Goal: Task Accomplishment & Management: Use online tool/utility

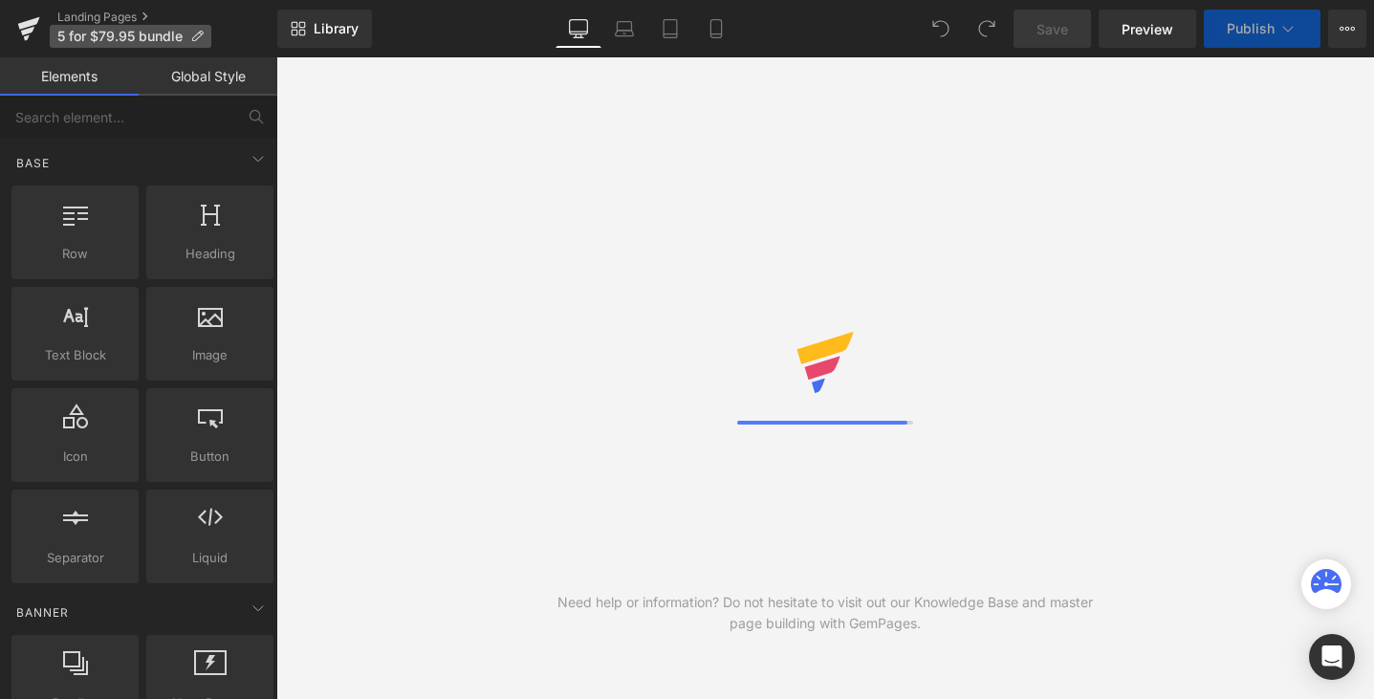
click at [66, 32] on span "5 for $79.95 bundle" at bounding box center [119, 36] width 125 height 15
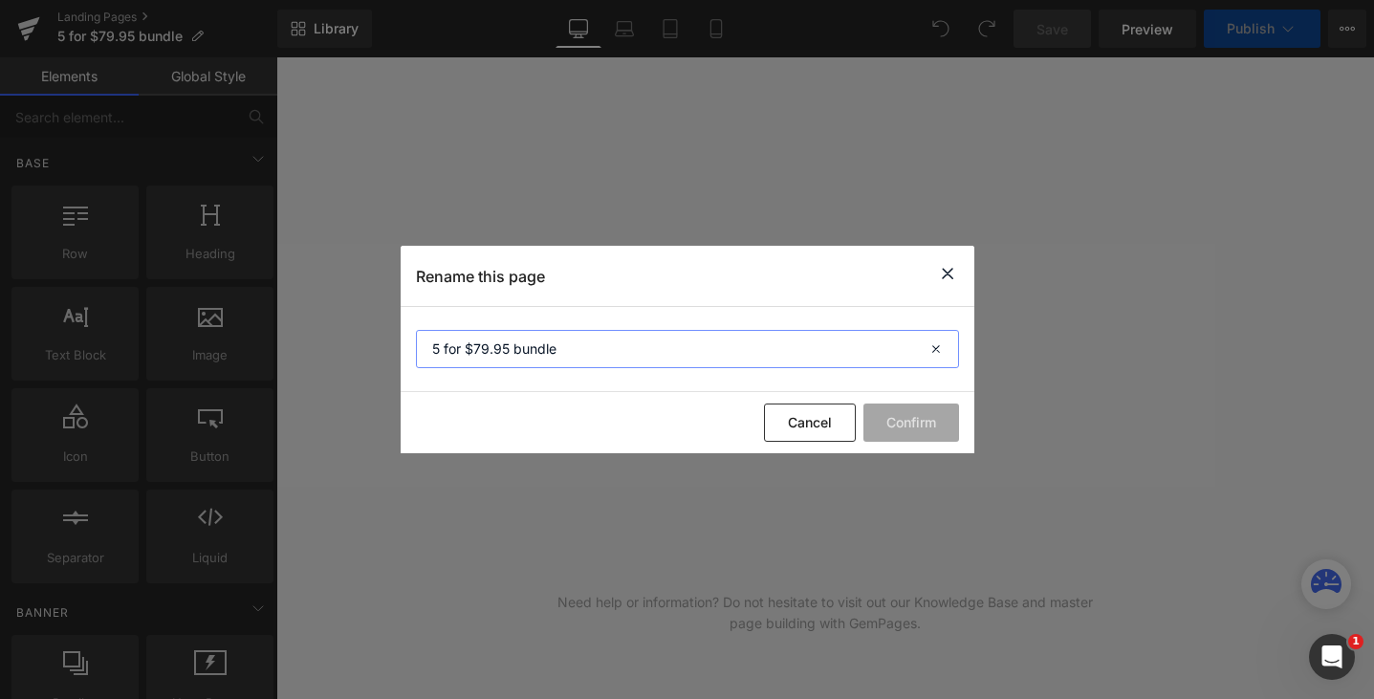
click at [440, 348] on input "5 for $79.95 bundle" at bounding box center [687, 349] width 543 height 38
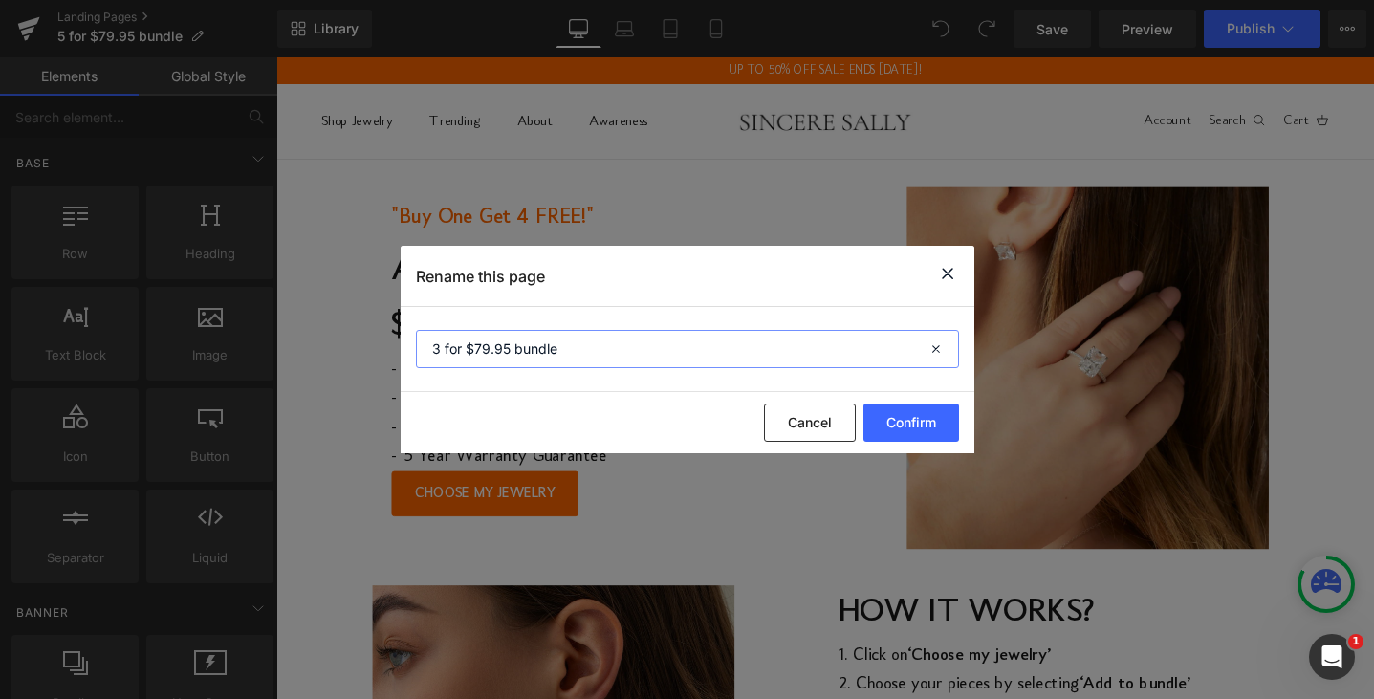
click at [489, 352] on input "3 for $79.95 bundle" at bounding box center [687, 349] width 543 height 38
type input "3 for $74.95 bundle"
click at [919, 428] on button "Confirm" at bounding box center [912, 423] width 96 height 38
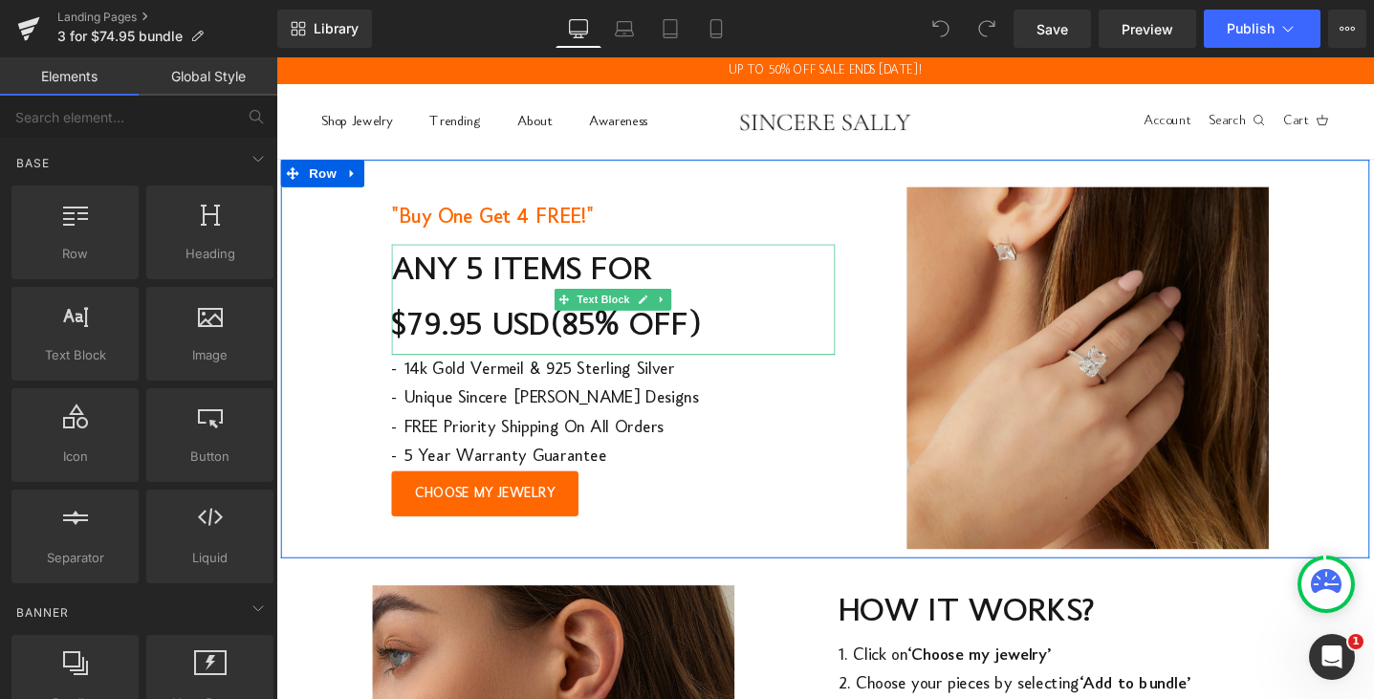
click at [442, 341] on span "$79.95 USD" at bounding box center [481, 341] width 167 height 36
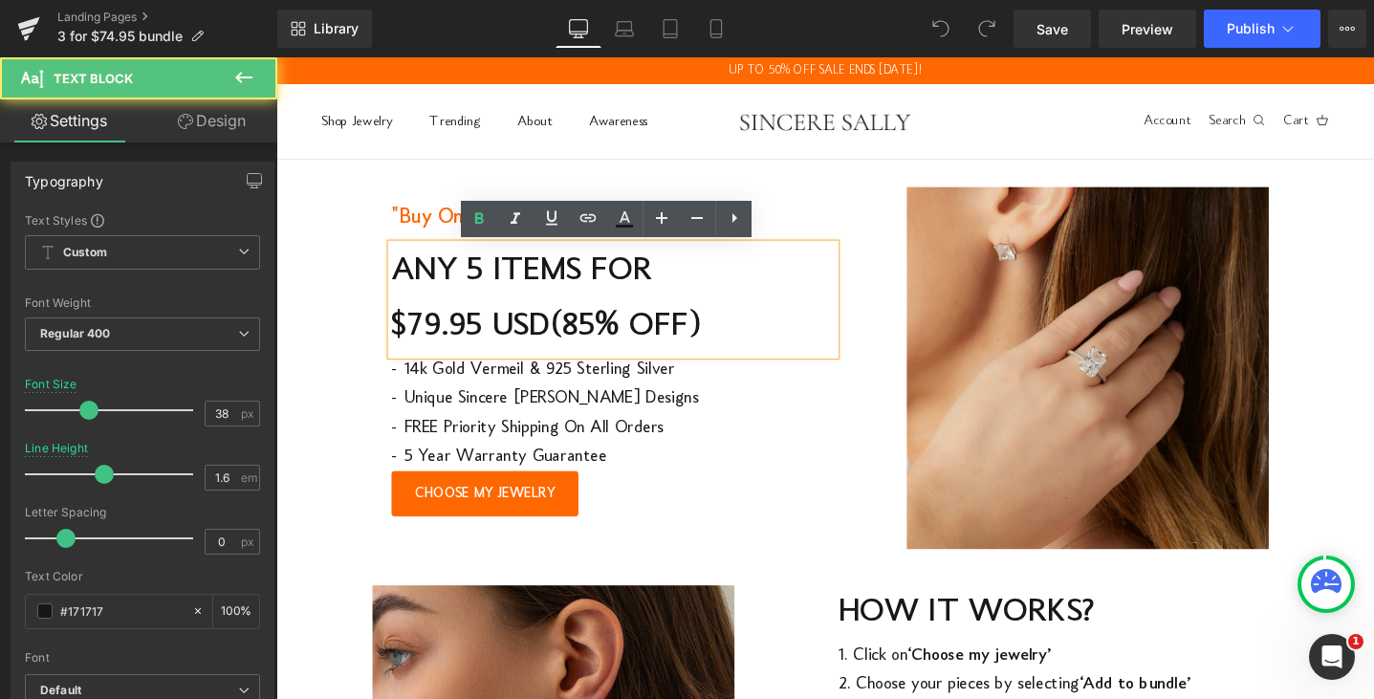
click at [448, 340] on span "$79.95 USD" at bounding box center [481, 341] width 167 height 36
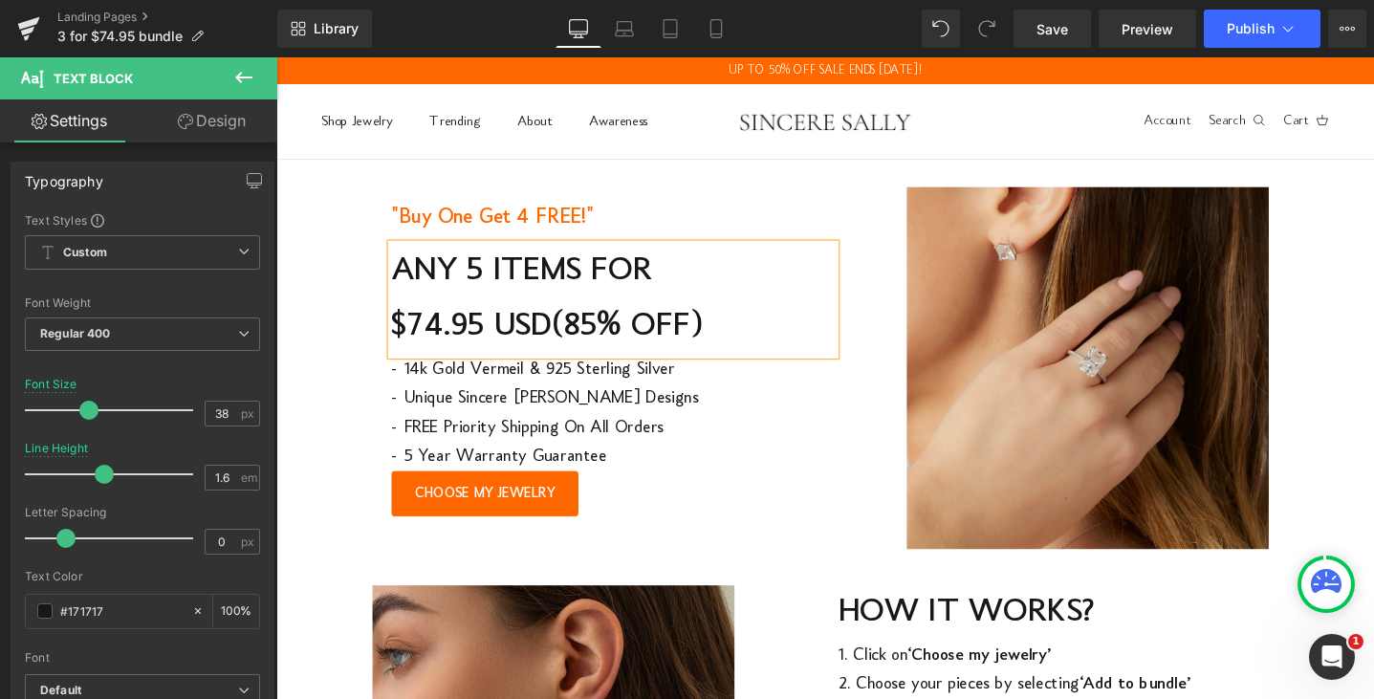
click at [494, 283] on span "ANY 5 ITEMS FOR" at bounding box center [535, 283] width 275 height 36
click at [623, 337] on span "(85% OFF)" at bounding box center [646, 341] width 159 height 36
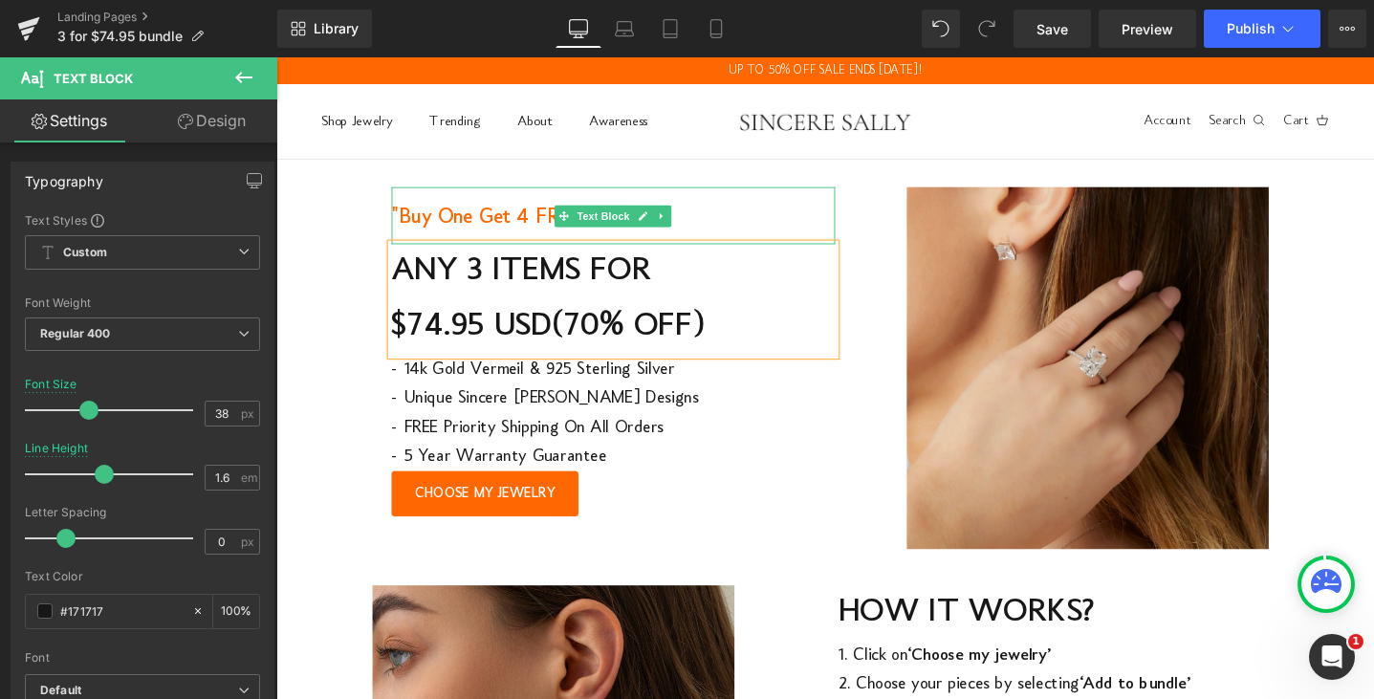
click at [539, 222] on span ""Buy One Get 4 FREE!"" at bounding box center [504, 225] width 212 height 23
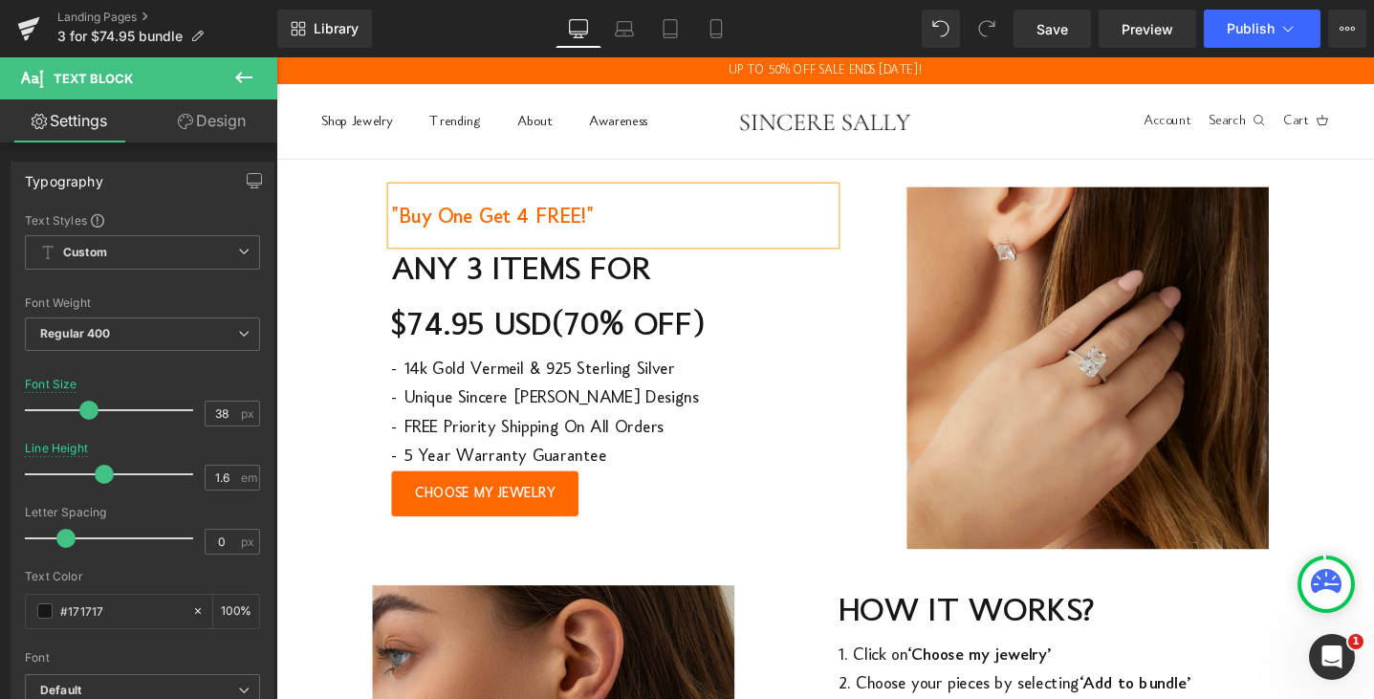
click at [532, 231] on span ""Buy One Get 4 FREE!"" at bounding box center [504, 225] width 212 height 23
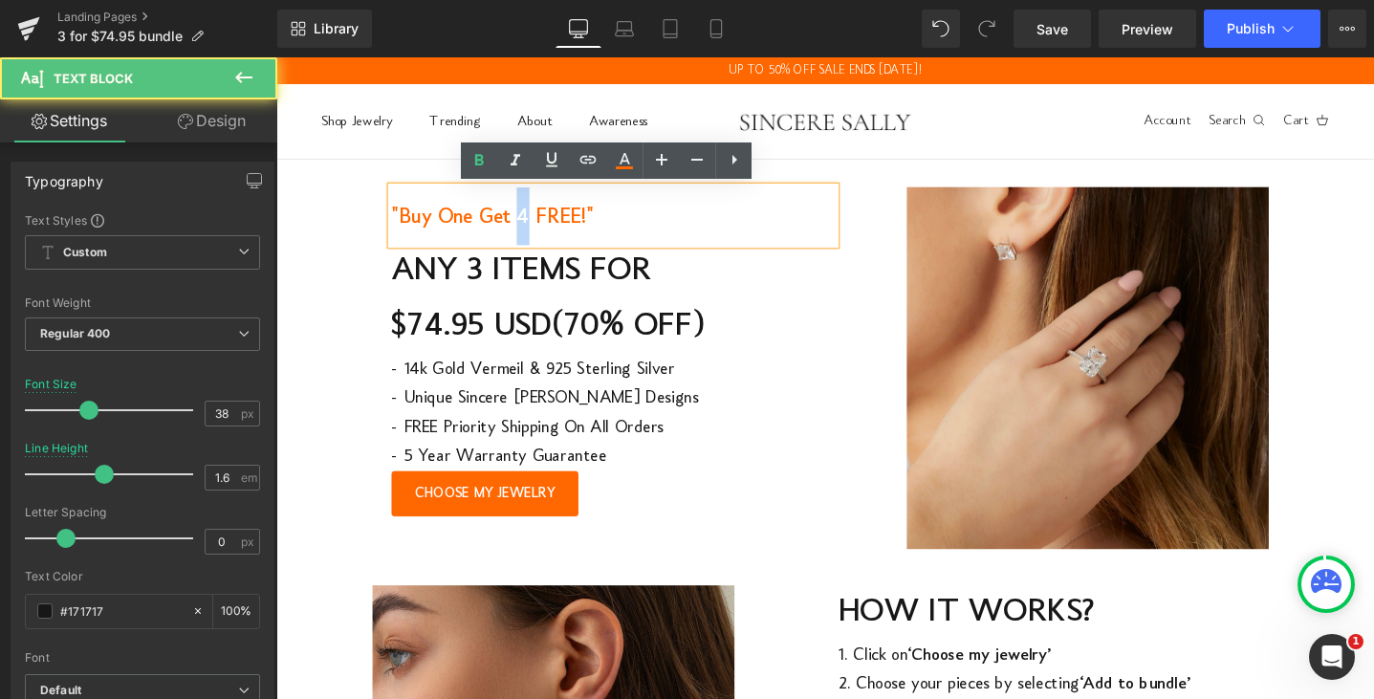
click at [532, 231] on span ""Buy One Get 4 FREE!"" at bounding box center [504, 225] width 212 height 23
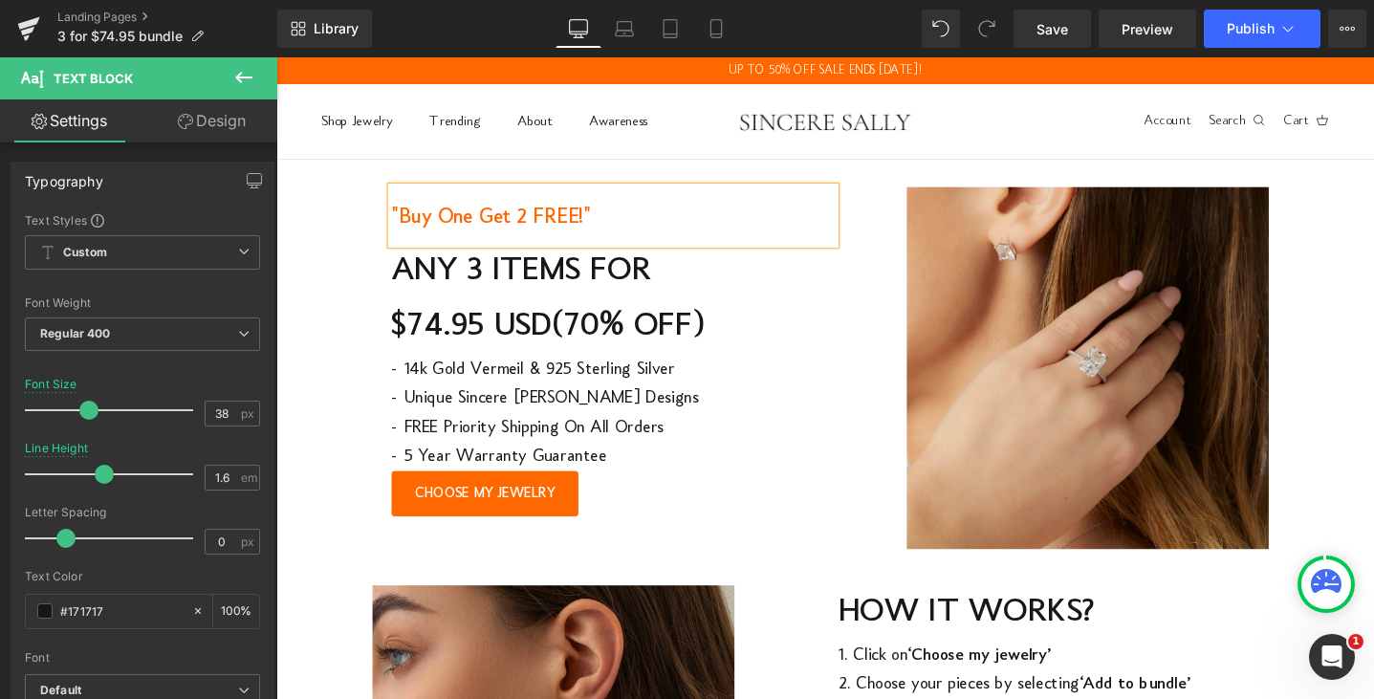
click at [484, 226] on span ""Buy One Get 2 FREE!"" at bounding box center [502, 225] width 209 height 23
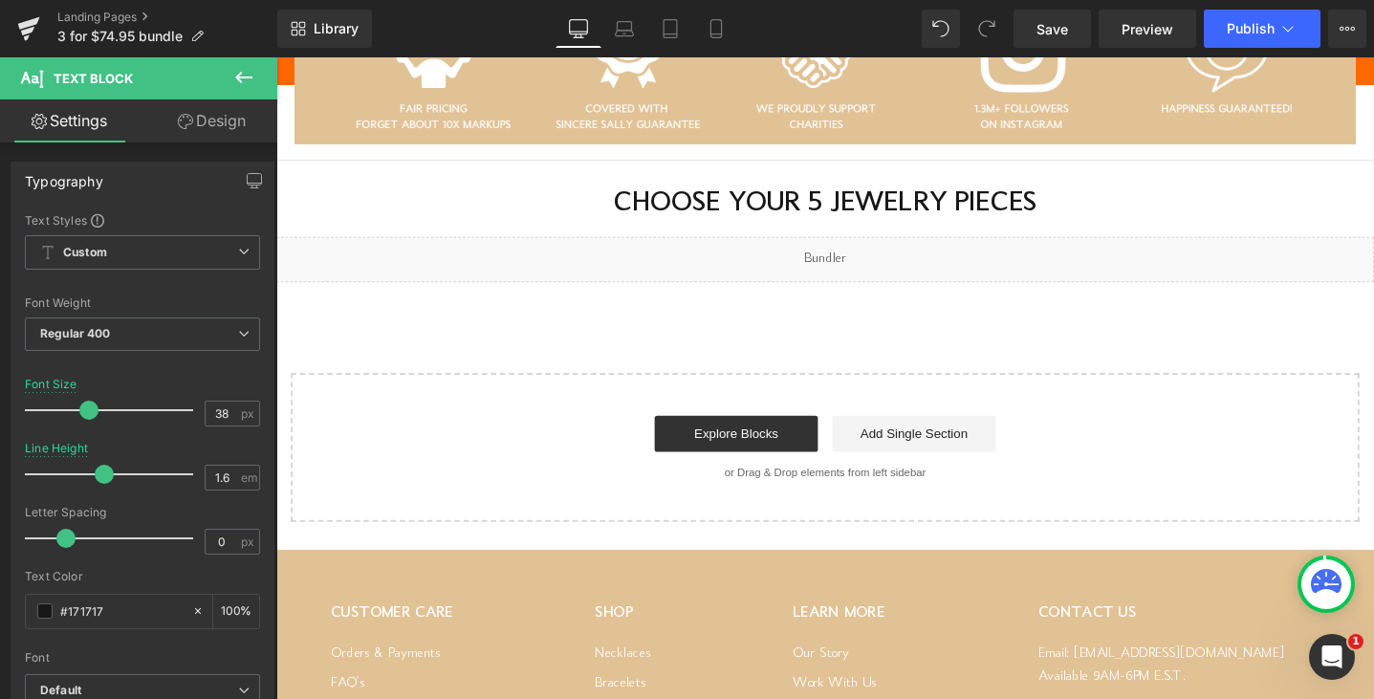
scroll to position [1828, 0]
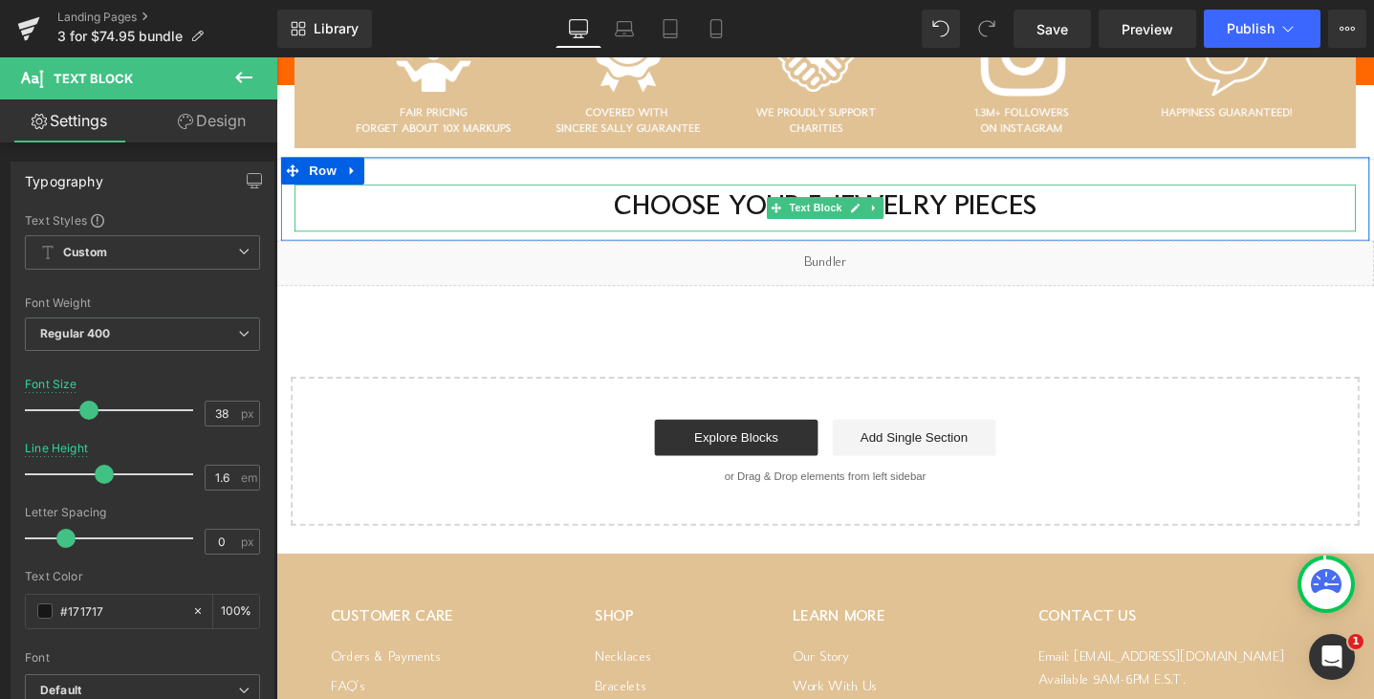
click at [684, 200] on strong "CHOOSE YOUR 5 JEWELRY PIECES" at bounding box center [855, 215] width 447 height 31
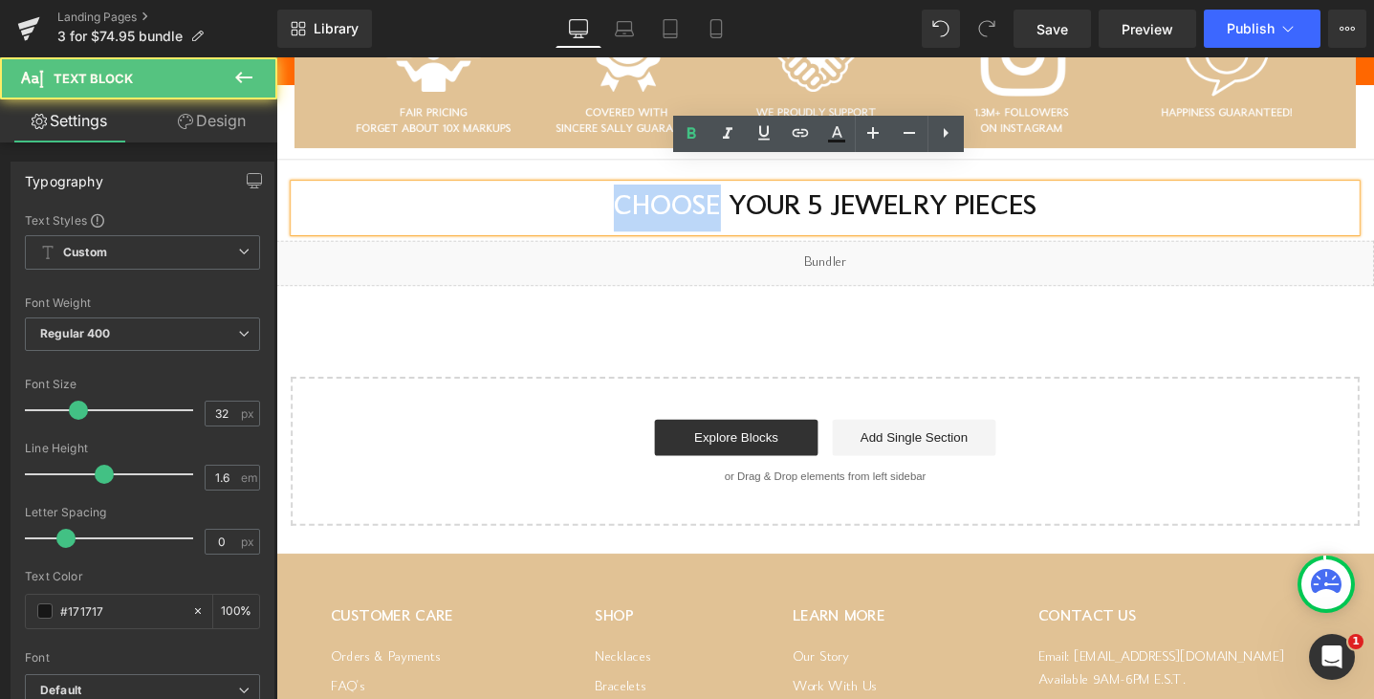
click at [684, 200] on strong "CHOOSE YOUR 5 JEWELRY PIECES" at bounding box center [855, 215] width 447 height 31
click at [846, 200] on strong "CHOOSE YOUR 5 JEWELRY PIECES" at bounding box center [855, 215] width 447 height 31
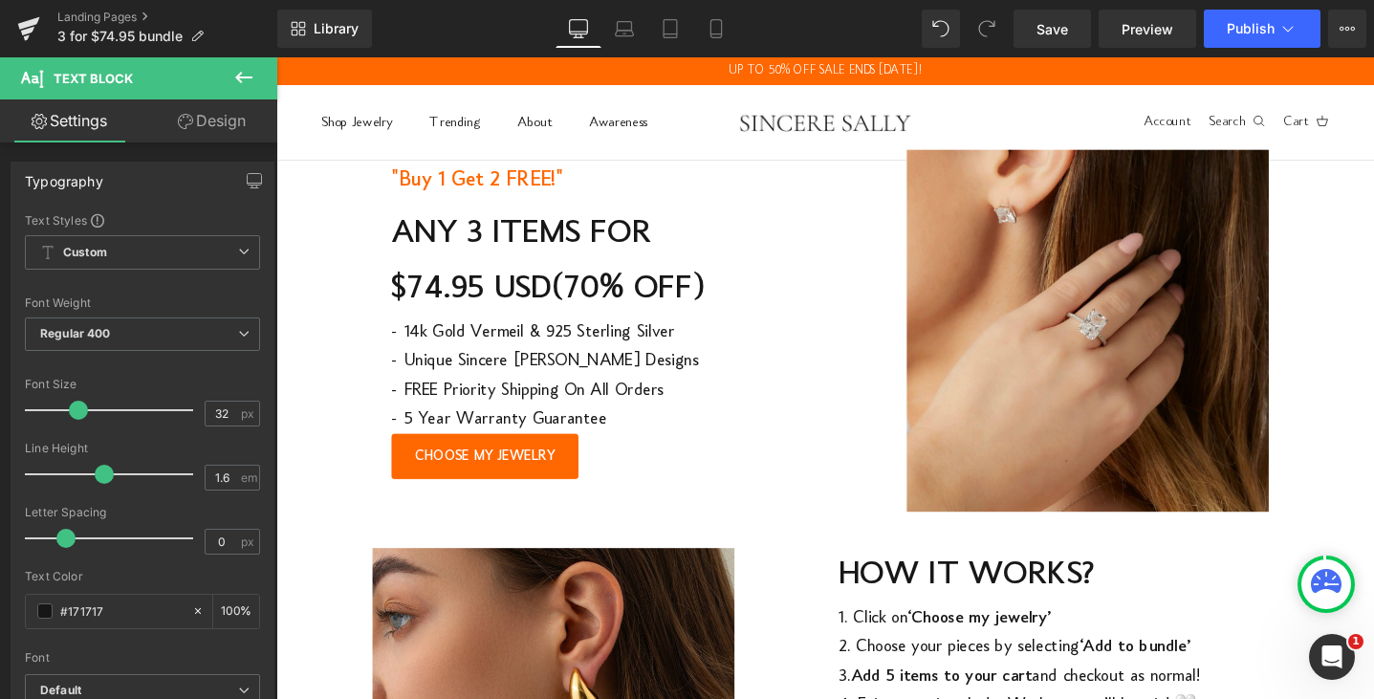
scroll to position [0, 0]
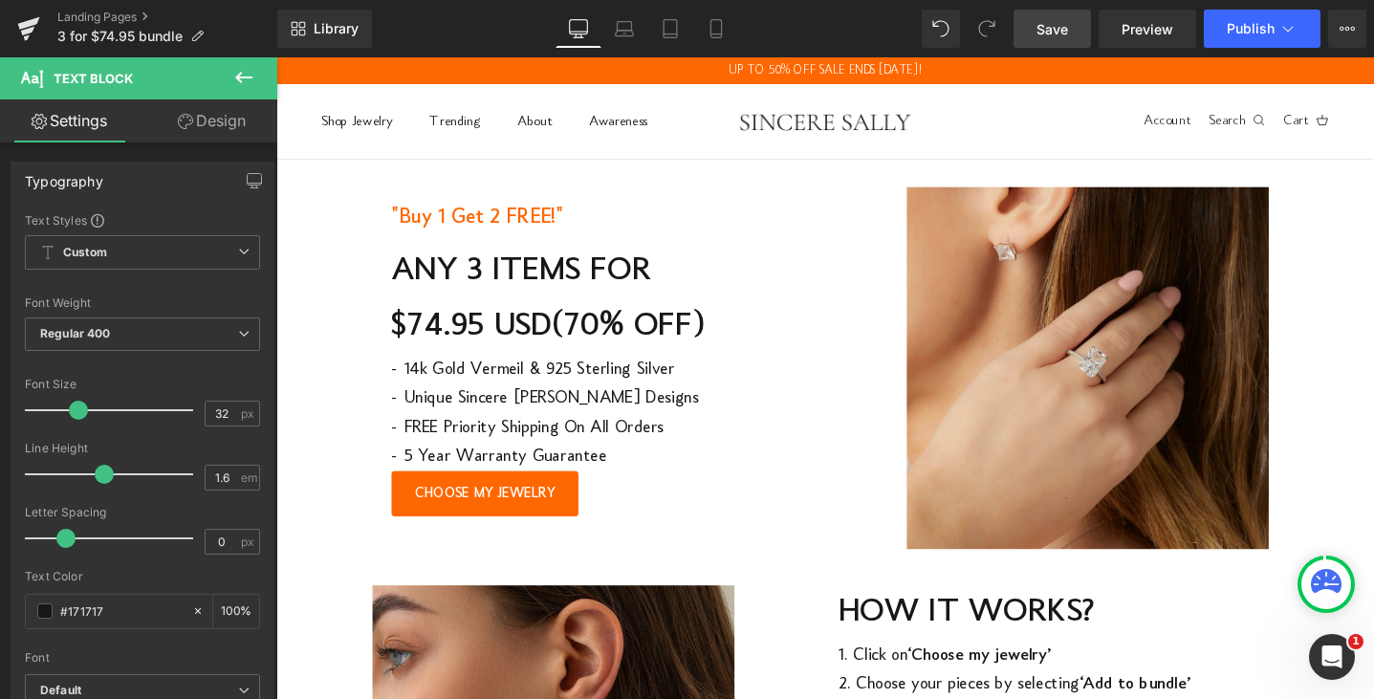
click at [1060, 35] on span "Save" at bounding box center [1053, 29] width 32 height 20
click at [1220, 33] on button "Publish" at bounding box center [1262, 29] width 117 height 38
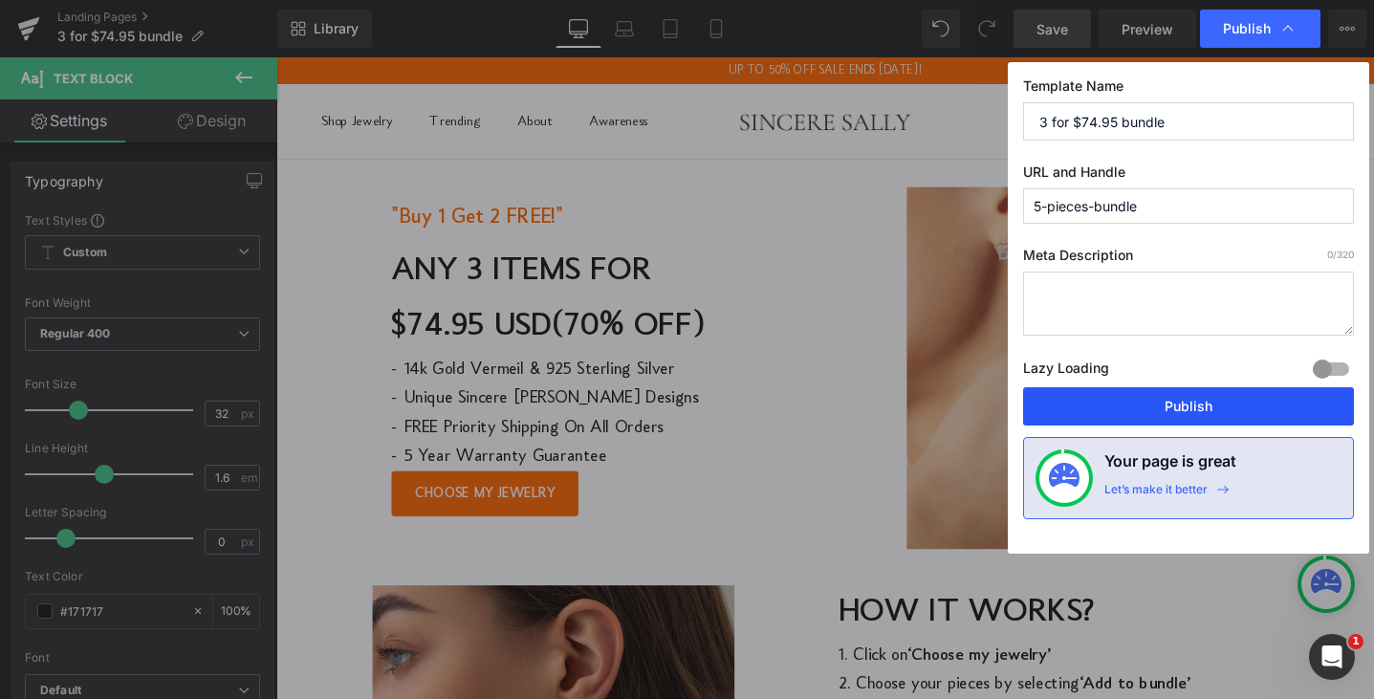
click at [1176, 410] on button "Publish" at bounding box center [1188, 406] width 331 height 38
